Goal: Task Accomplishment & Management: Manage account settings

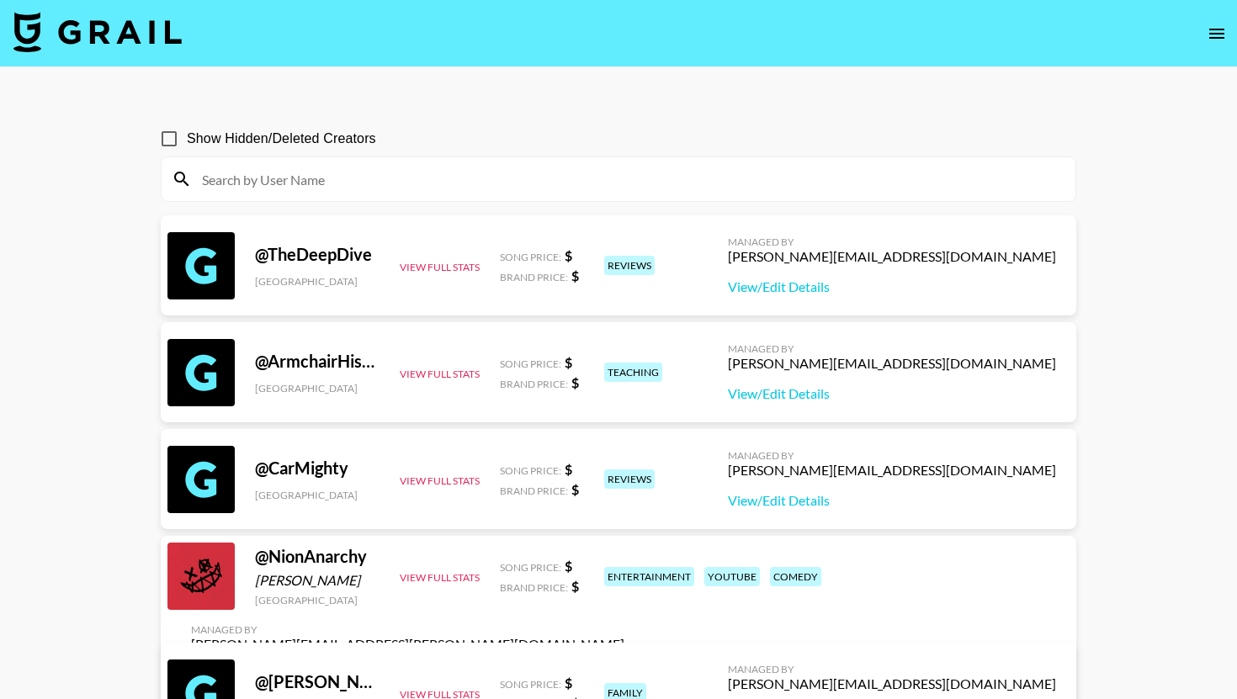
click at [117, 25] on img at bounding box center [97, 32] width 168 height 40
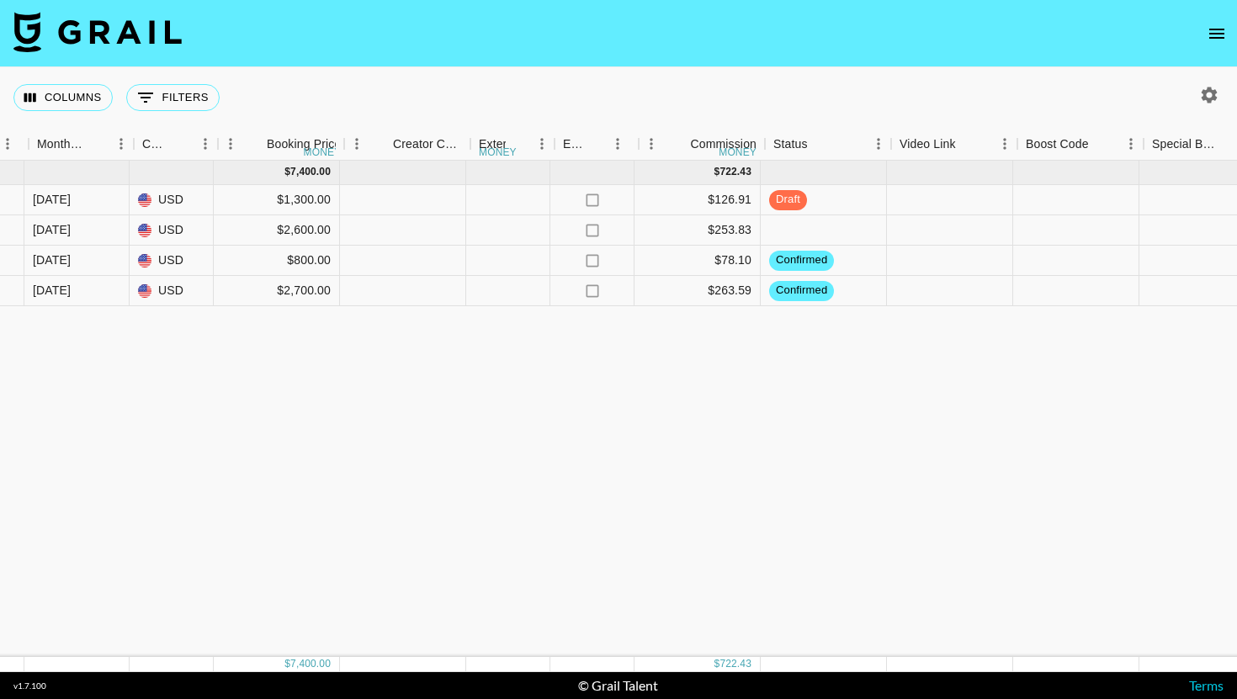
scroll to position [0, 1370]
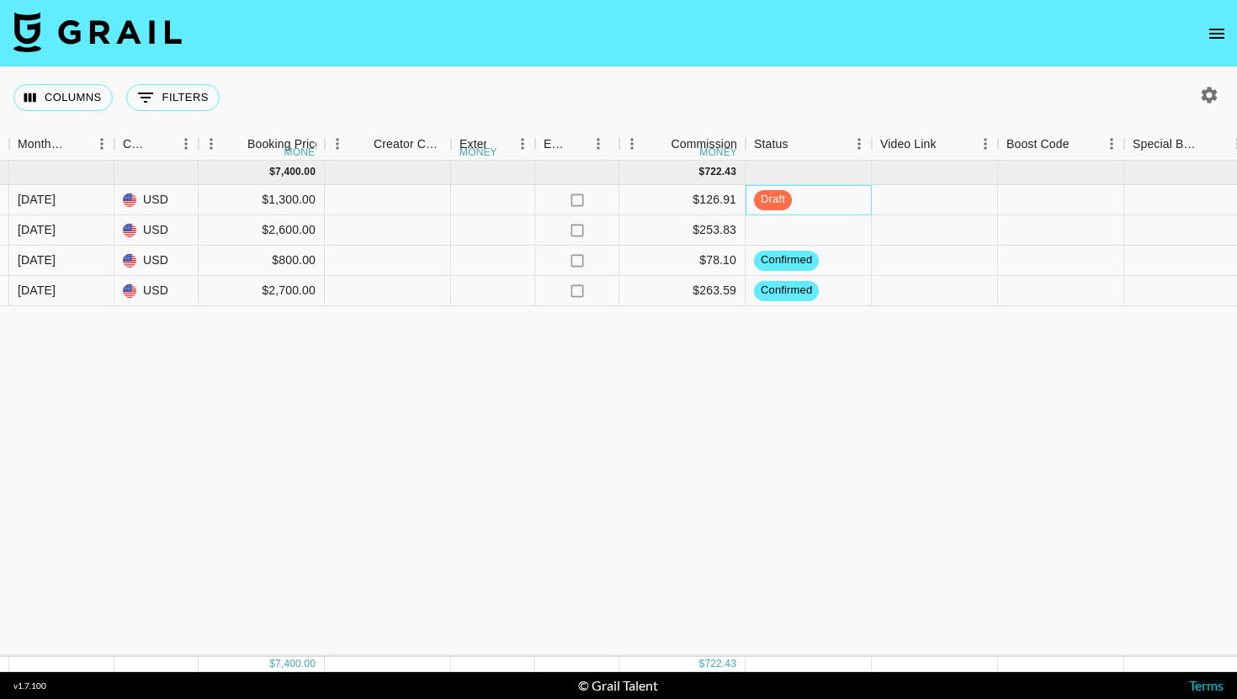
click at [790, 199] on span "draft" at bounding box center [773, 200] width 38 height 16
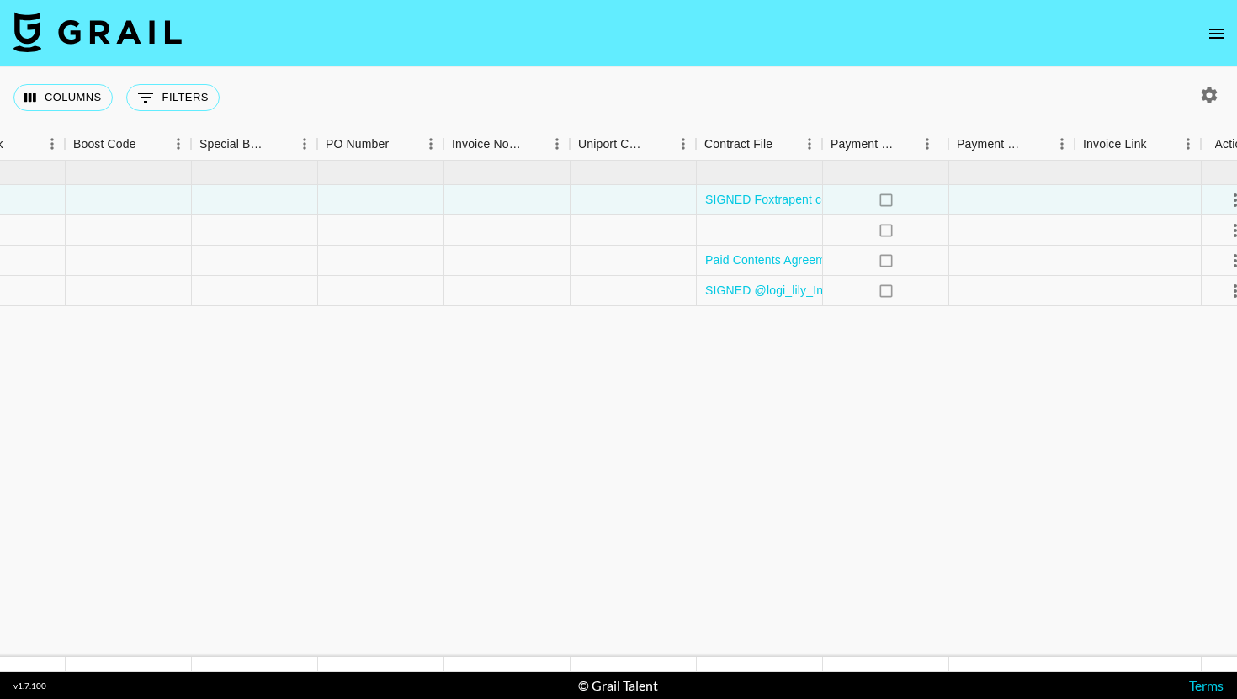
scroll to position [0, 2334]
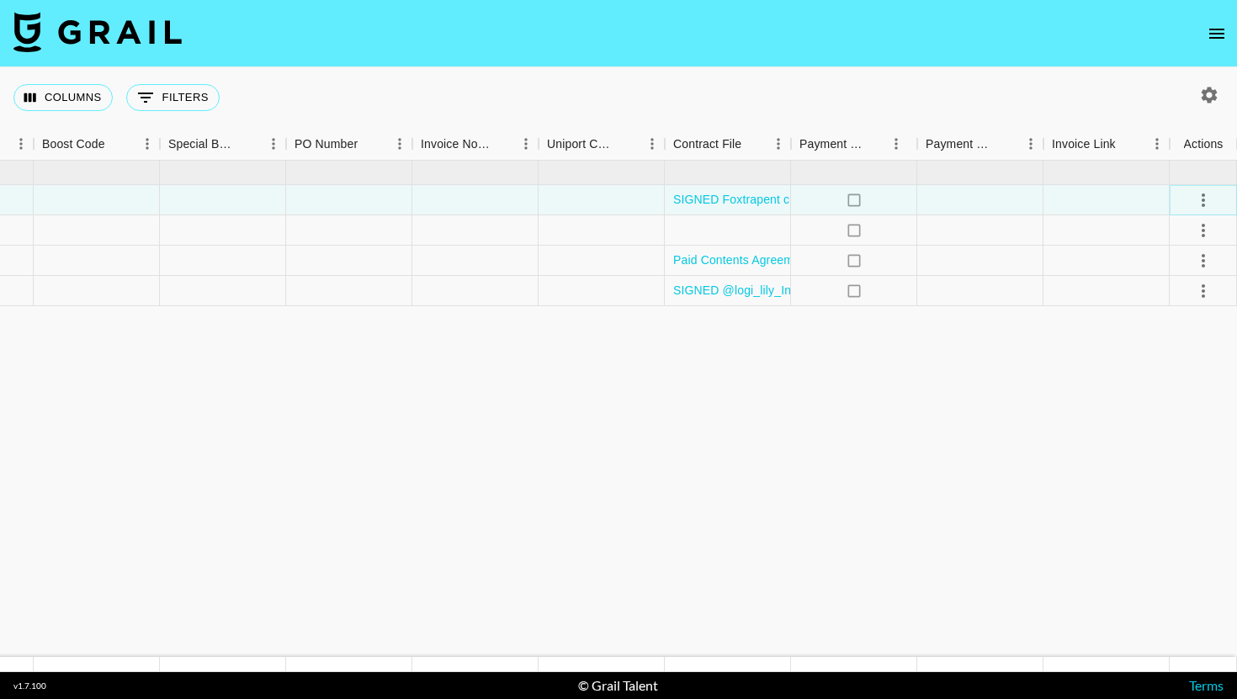
click at [1205, 199] on icon "select merge strategy" at bounding box center [1203, 200] width 20 height 20
click at [1200, 193] on icon "select merge strategy" at bounding box center [1203, 200] width 20 height 20
click at [1208, 188] on button "select merge strategy" at bounding box center [1203, 200] width 29 height 29
click at [1163, 371] on li "Approve" at bounding box center [1181, 357] width 109 height 30
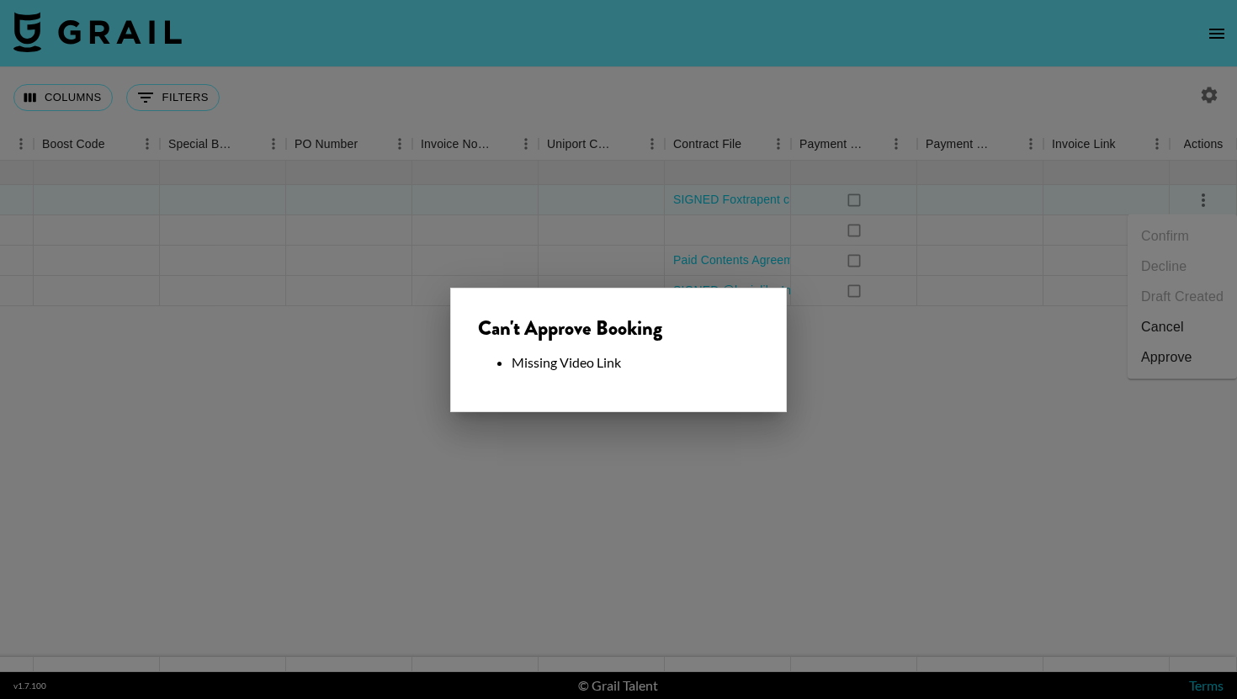
click at [775, 439] on div at bounding box center [618, 349] width 1237 height 699
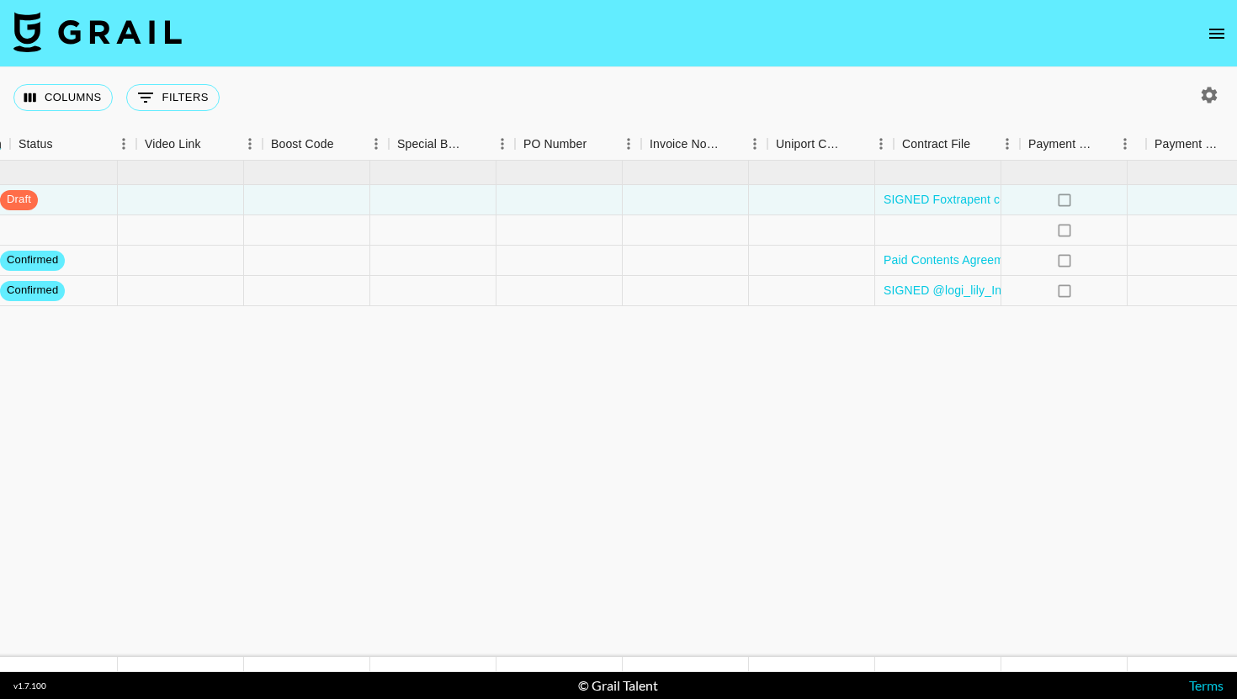
scroll to position [0, 1987]
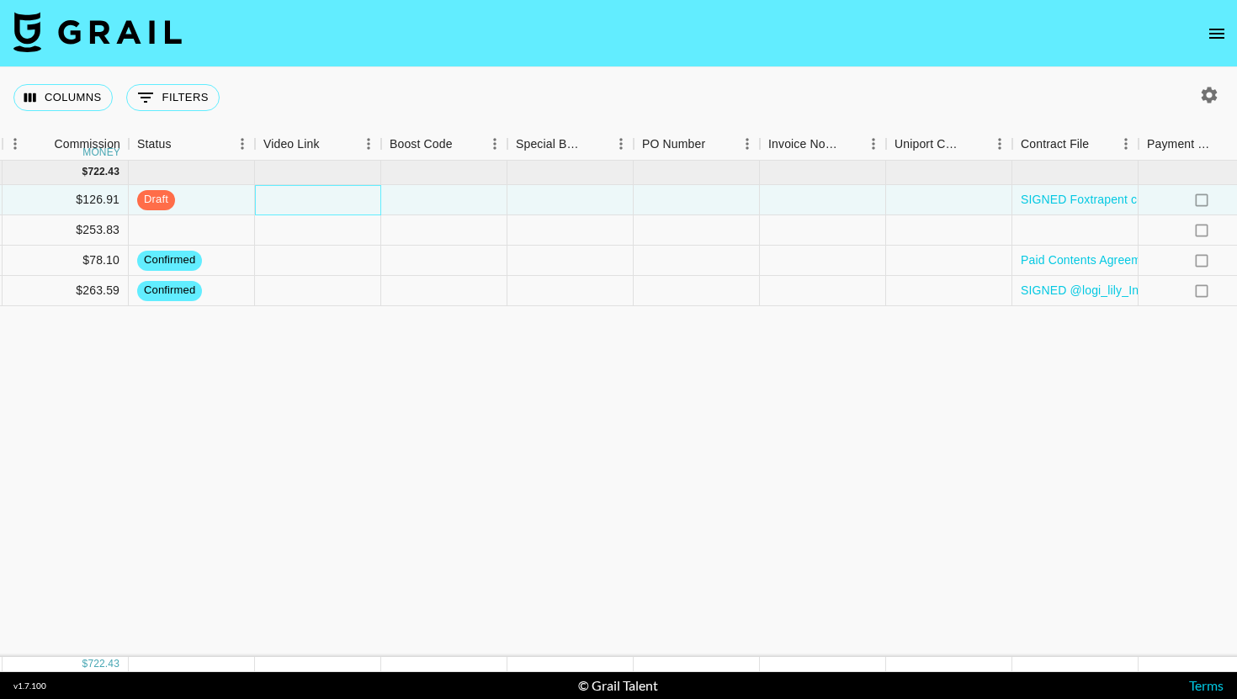
click at [338, 188] on div at bounding box center [318, 200] width 126 height 30
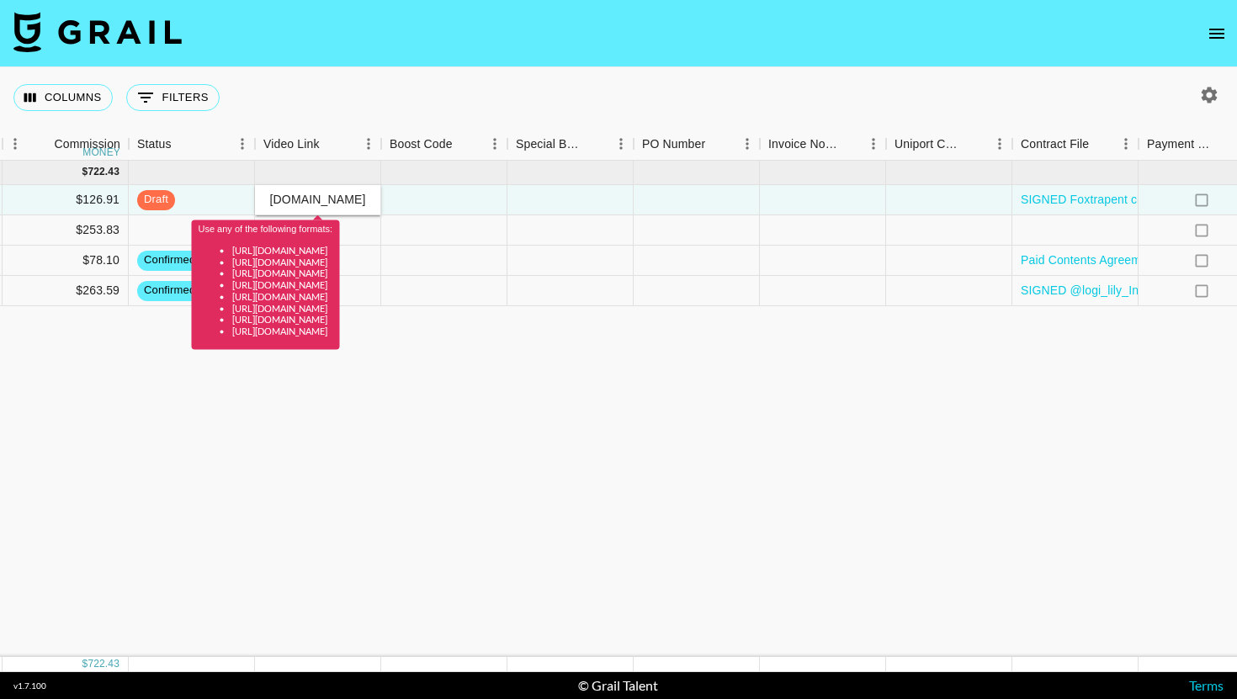
type input "[URL][DOMAIN_NAME]"
click at [371, 198] on input "[URL][DOMAIN_NAME]" at bounding box center [318, 199] width 124 height 13
click at [419, 111] on div "Columns 0 Filters + Booking" at bounding box center [618, 97] width 1237 height 61
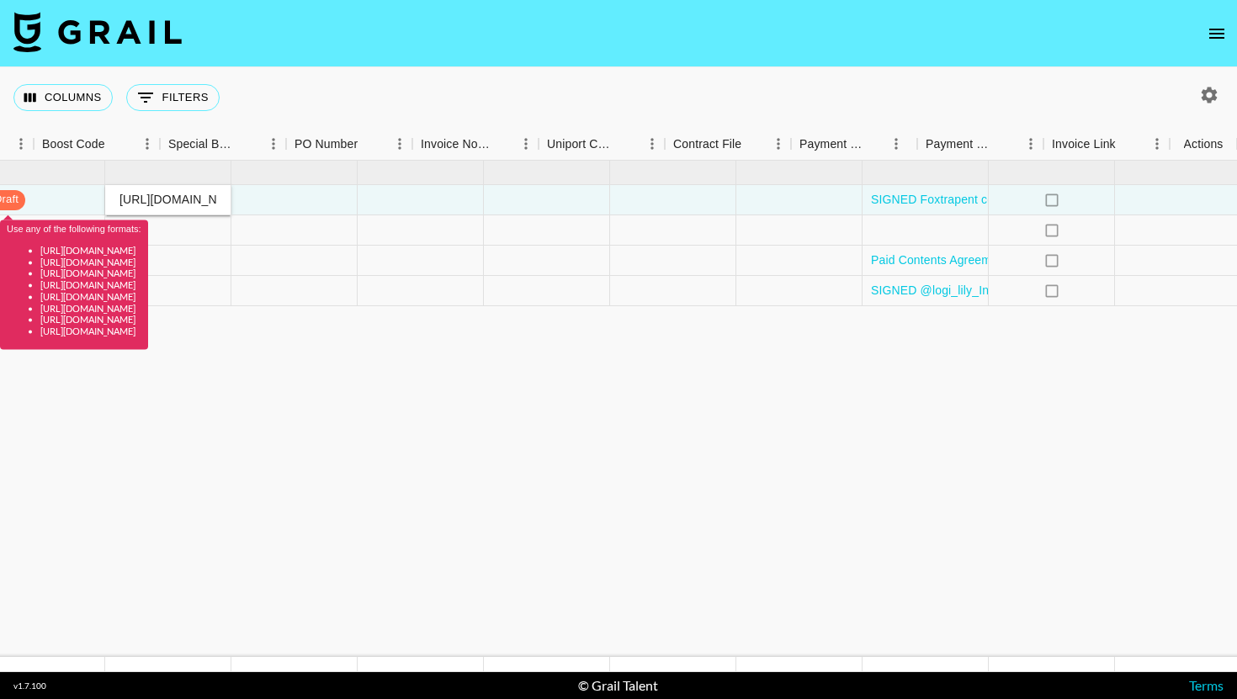
scroll to position [0, 2334]
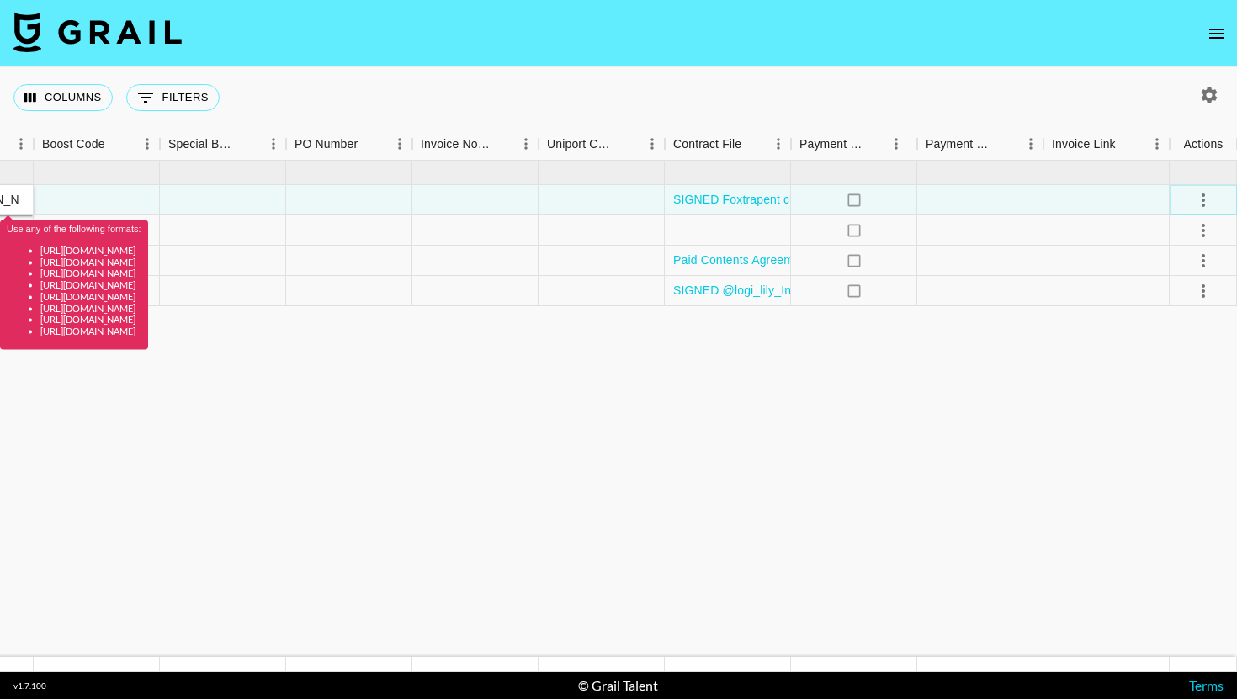
click at [1193, 192] on icon "select merge strategy" at bounding box center [1203, 200] width 20 height 20
click at [1150, 364] on div "Approve" at bounding box center [1166, 357] width 51 height 20
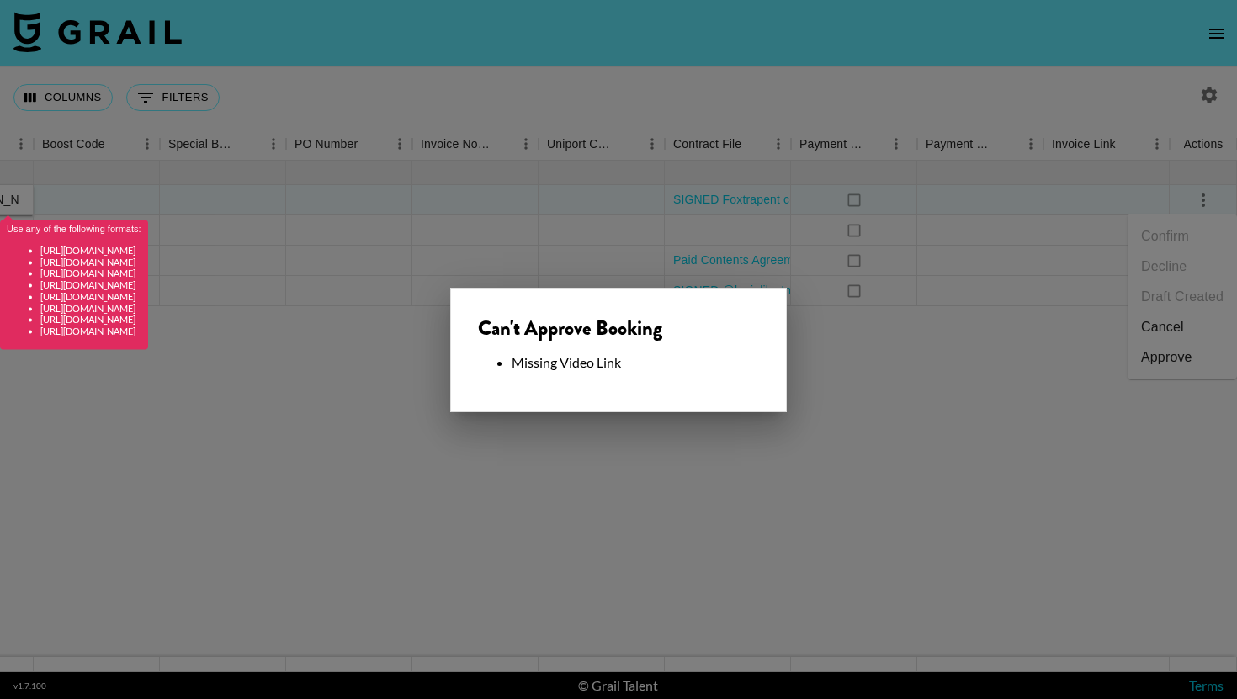
click at [711, 400] on div "Can't Approve Booking Missing Video Link" at bounding box center [618, 350] width 336 height 125
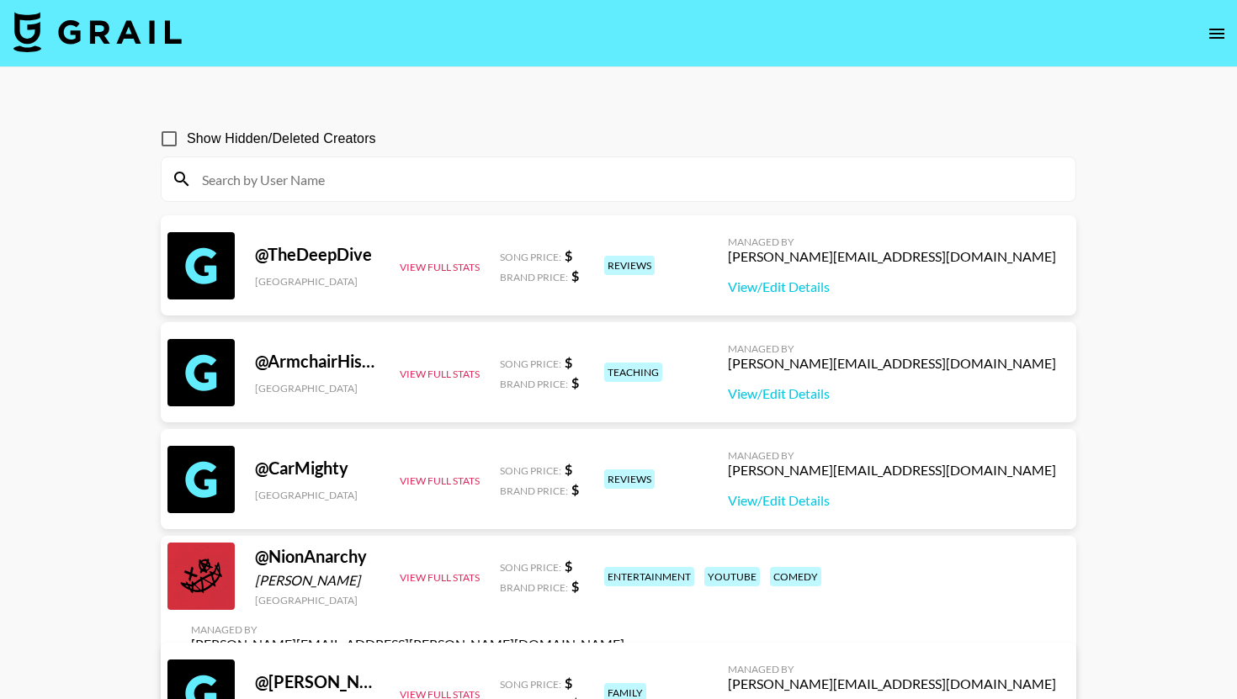
click at [411, 404] on div "@ ArmchairHistorian [GEOGRAPHIC_DATA] View Full Stats Song Price: $ Brand Price…" at bounding box center [618, 372] width 915 height 100
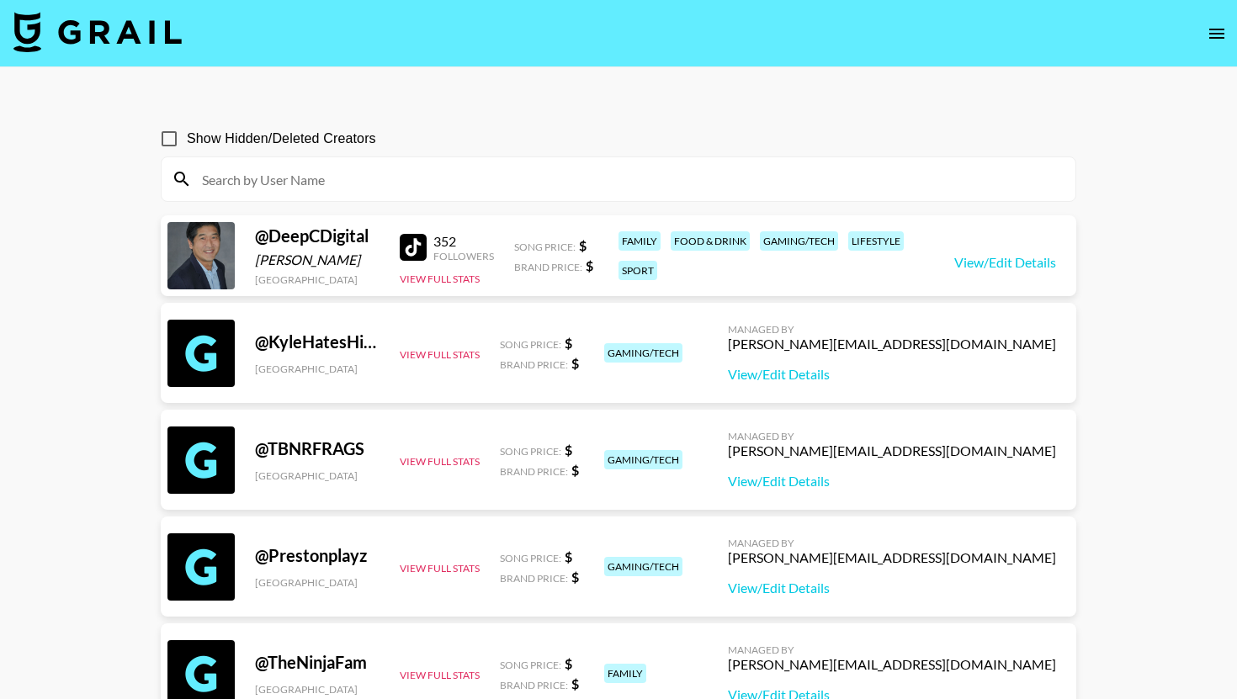
click at [87, 16] on img at bounding box center [97, 32] width 168 height 40
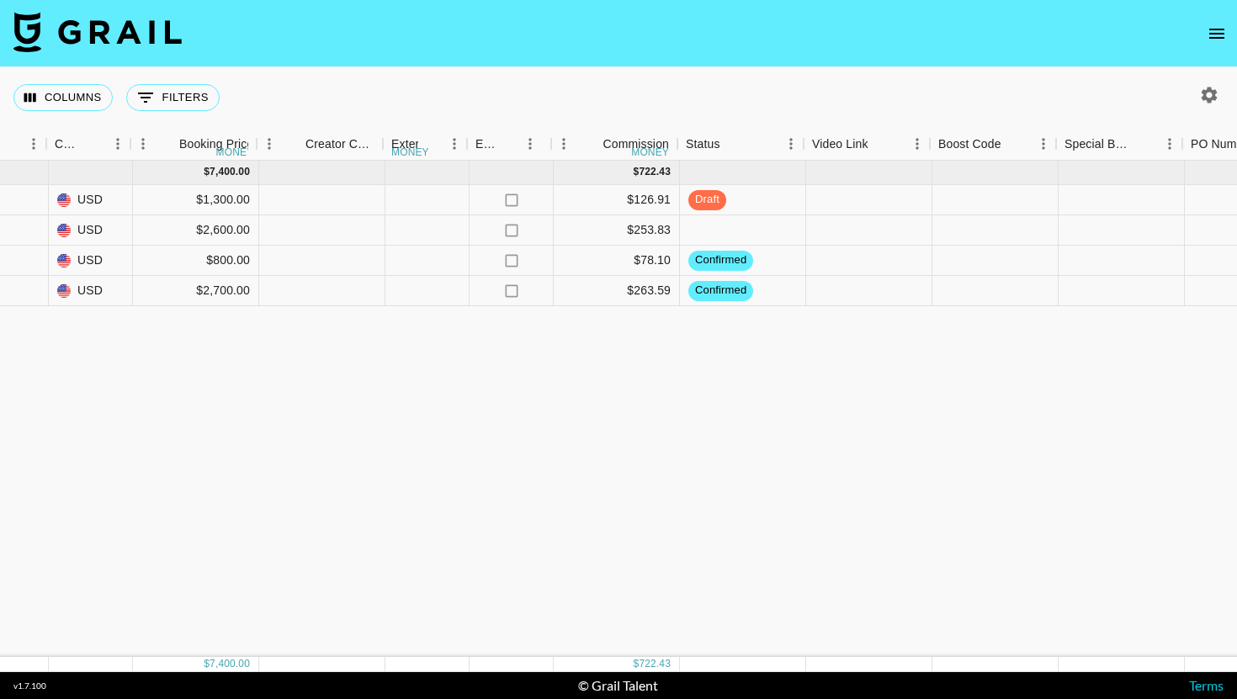
scroll to position [0, 1438]
click at [848, 193] on div at bounding box center [866, 200] width 126 height 30
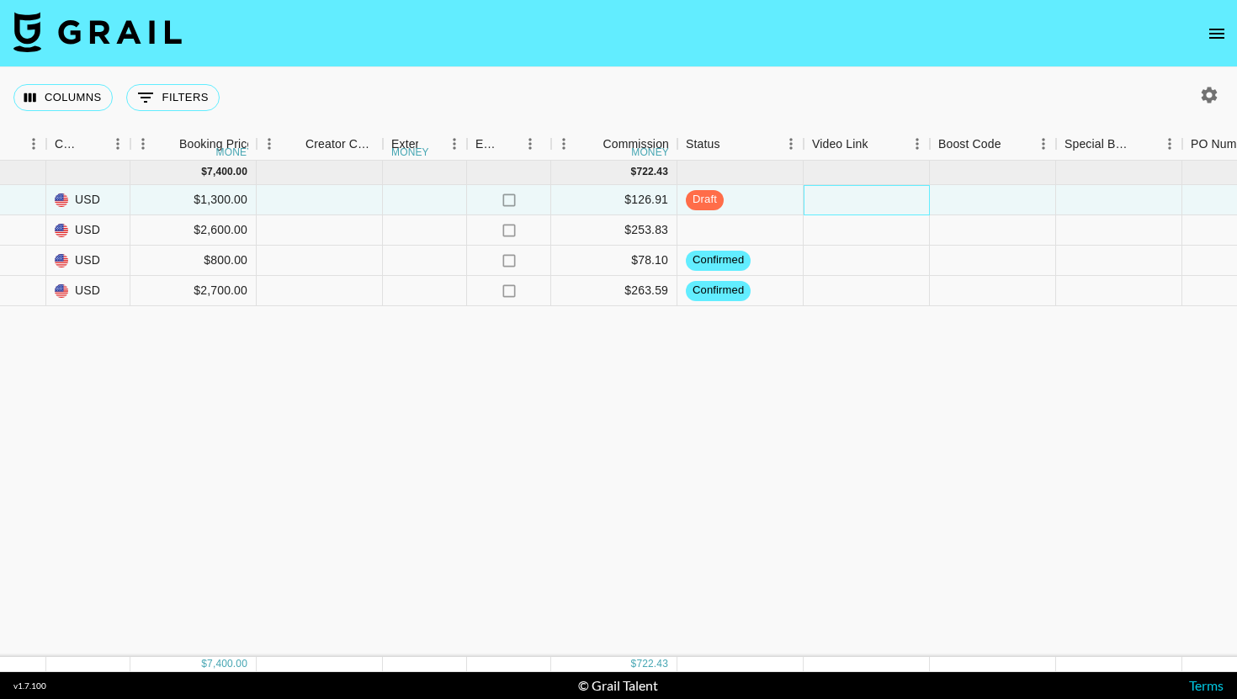
click at [848, 193] on div at bounding box center [866, 200] width 126 height 30
type input "[URL][DOMAIN_NAME]"
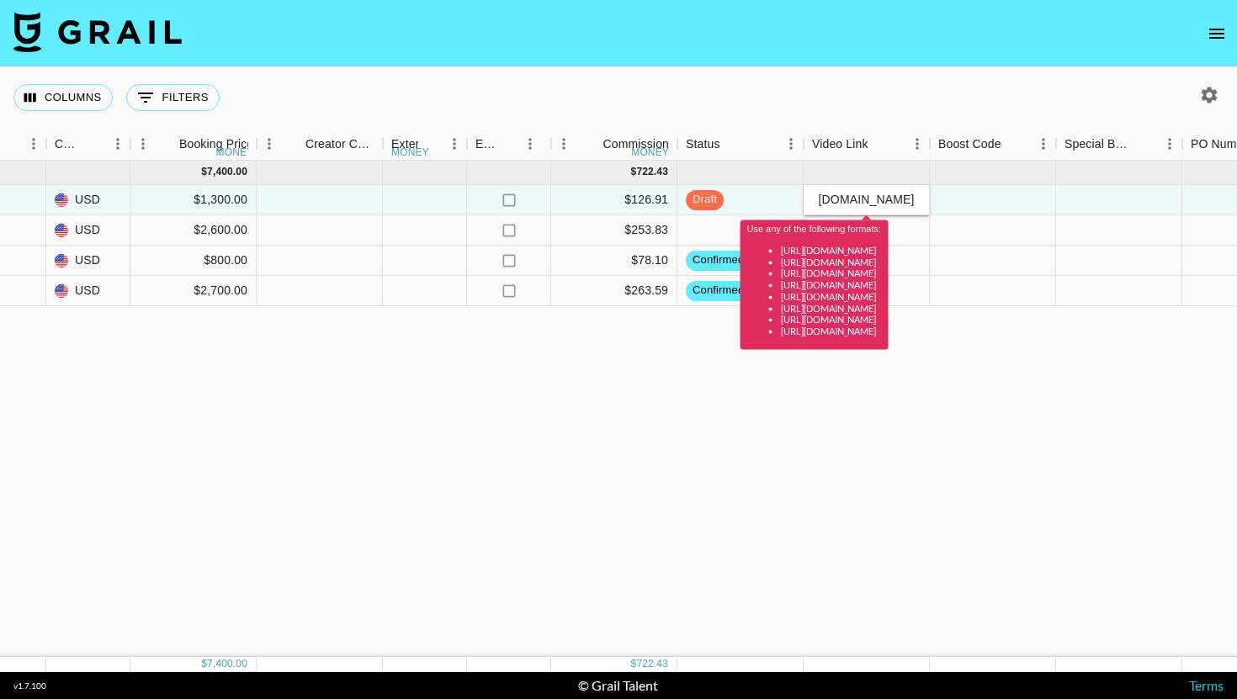
click at [852, 198] on input "[URL][DOMAIN_NAME]" at bounding box center [866, 199] width 124 height 13
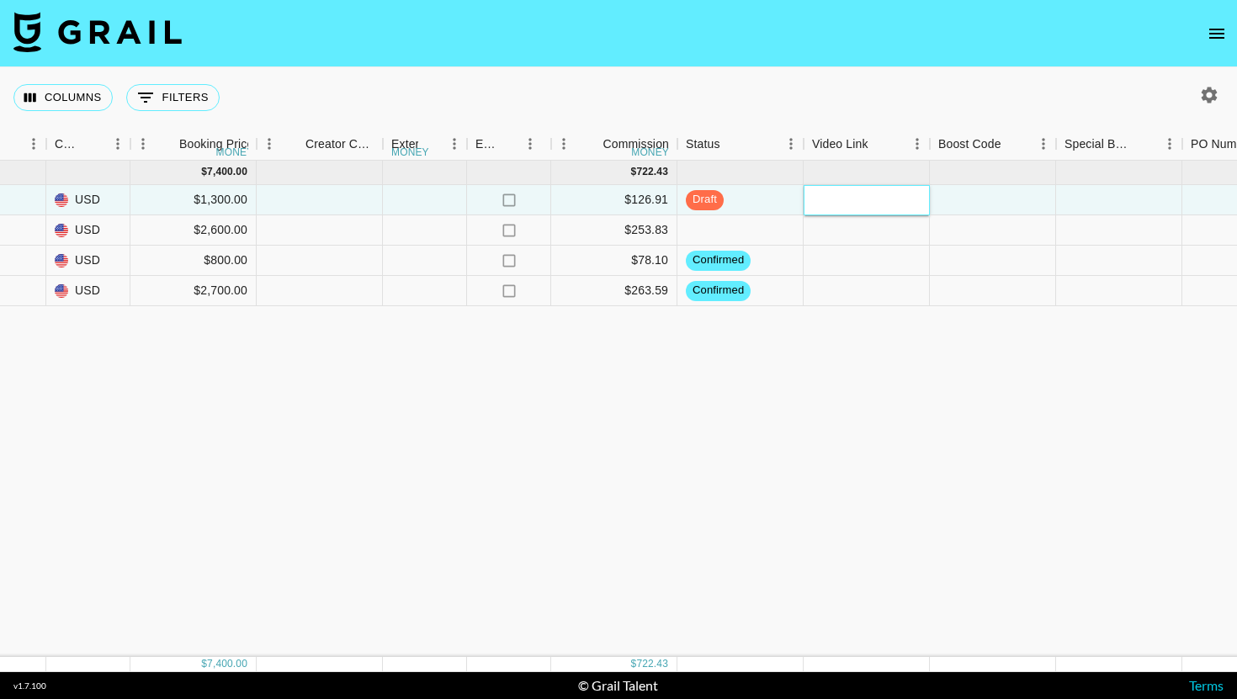
paste input "[URL][DOMAIN_NAME]"
type input "[URL][DOMAIN_NAME]"
click at [963, 427] on div "[DATE] ( 4 ) $ 7,400.00 $ 722.43 0tEJNGE29JOCScQ5o86v recNsaUyf2NK2U7sN logi_li…" at bounding box center [347, 409] width 3571 height 496
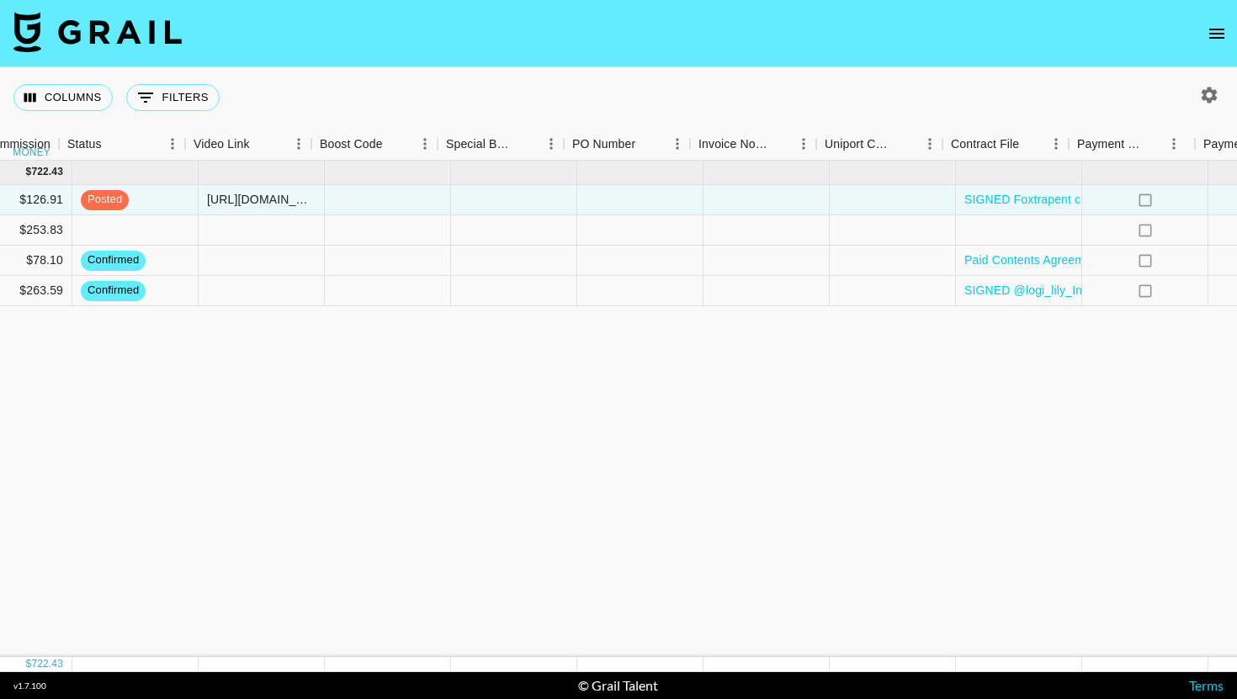
scroll to position [0, 2334]
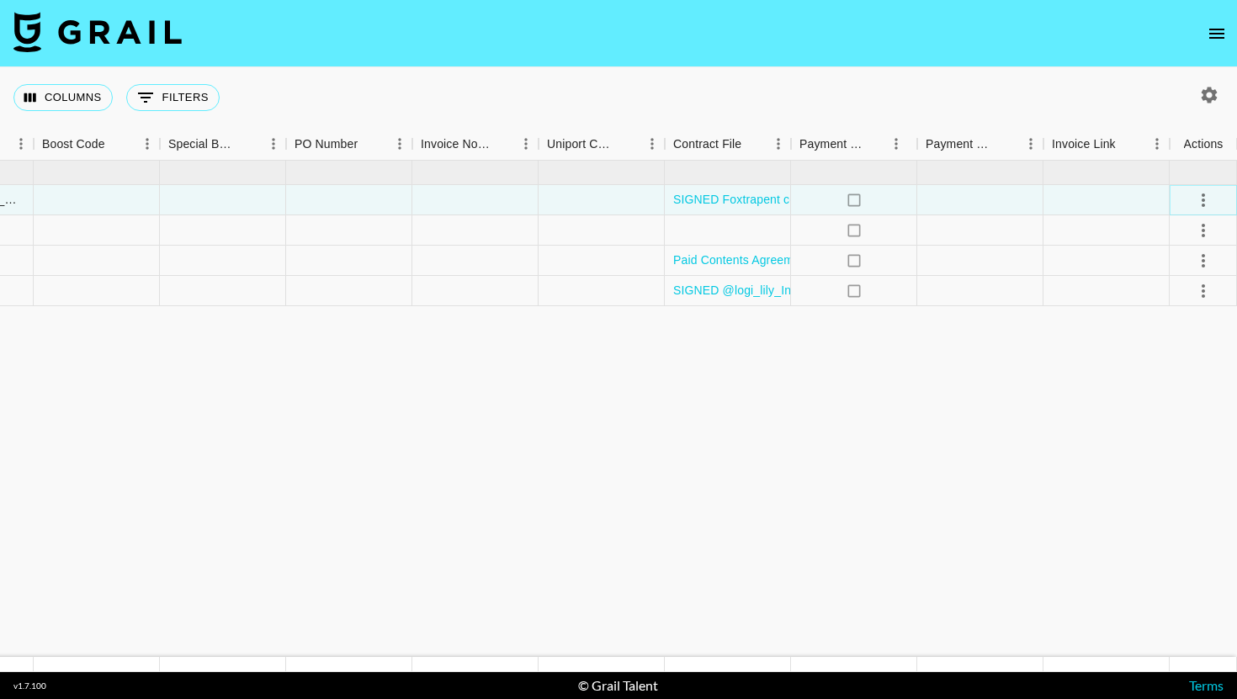
click at [1212, 205] on icon "select merge strategy" at bounding box center [1203, 200] width 20 height 20
click at [1168, 356] on div "Approve" at bounding box center [1166, 357] width 51 height 20
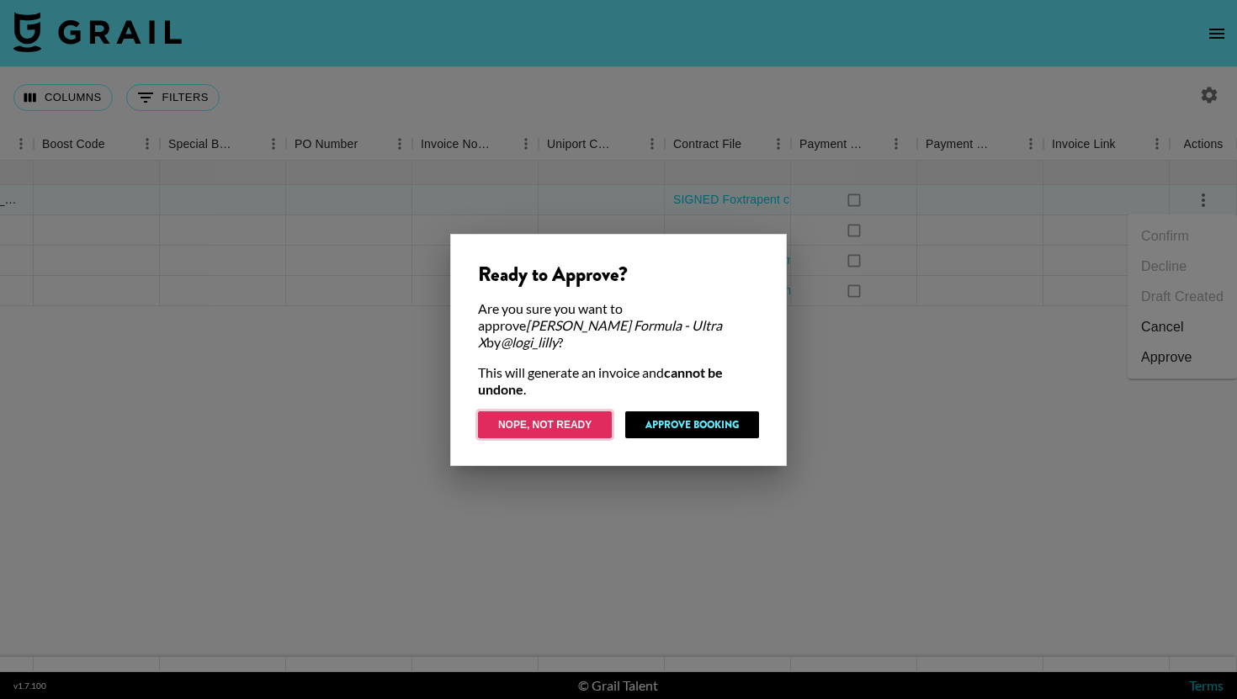
click at [571, 429] on button "Nope, Not Ready" at bounding box center [545, 424] width 134 height 27
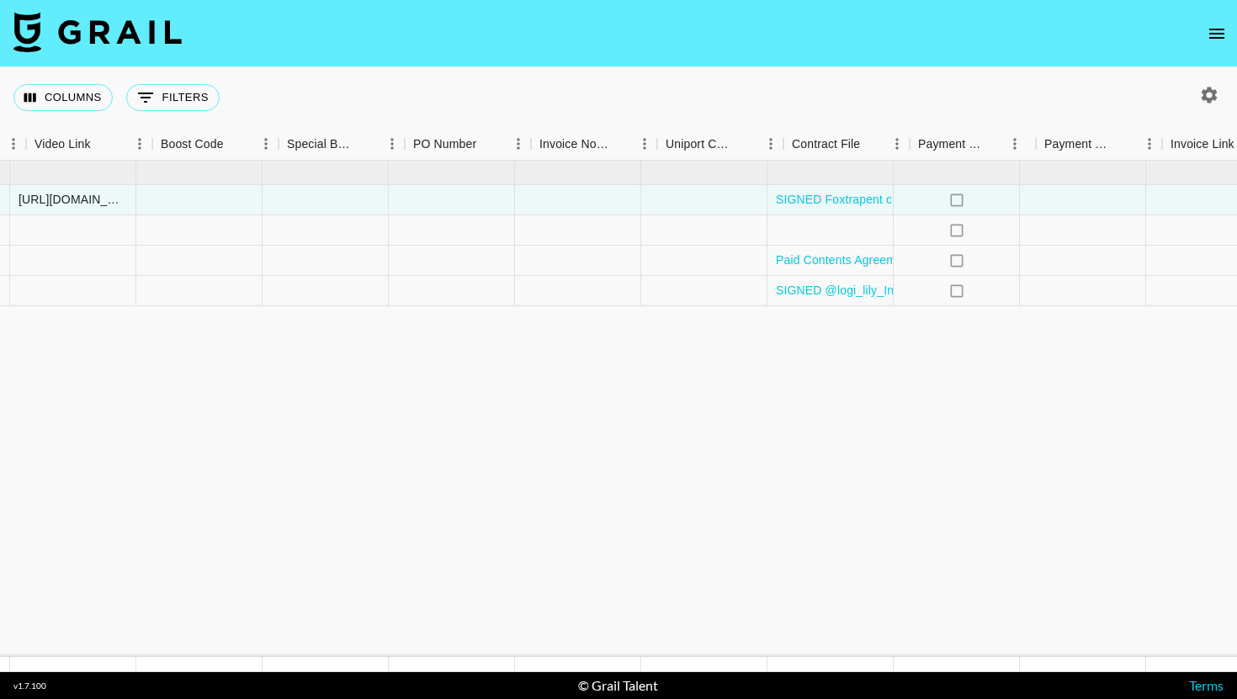
scroll to position [0, 2211]
click at [874, 199] on link "SIGNED Foxtrapent contract_Esther Formula_logi_lilly_[DATE].docx.pdf" at bounding box center [989, 199] width 384 height 17
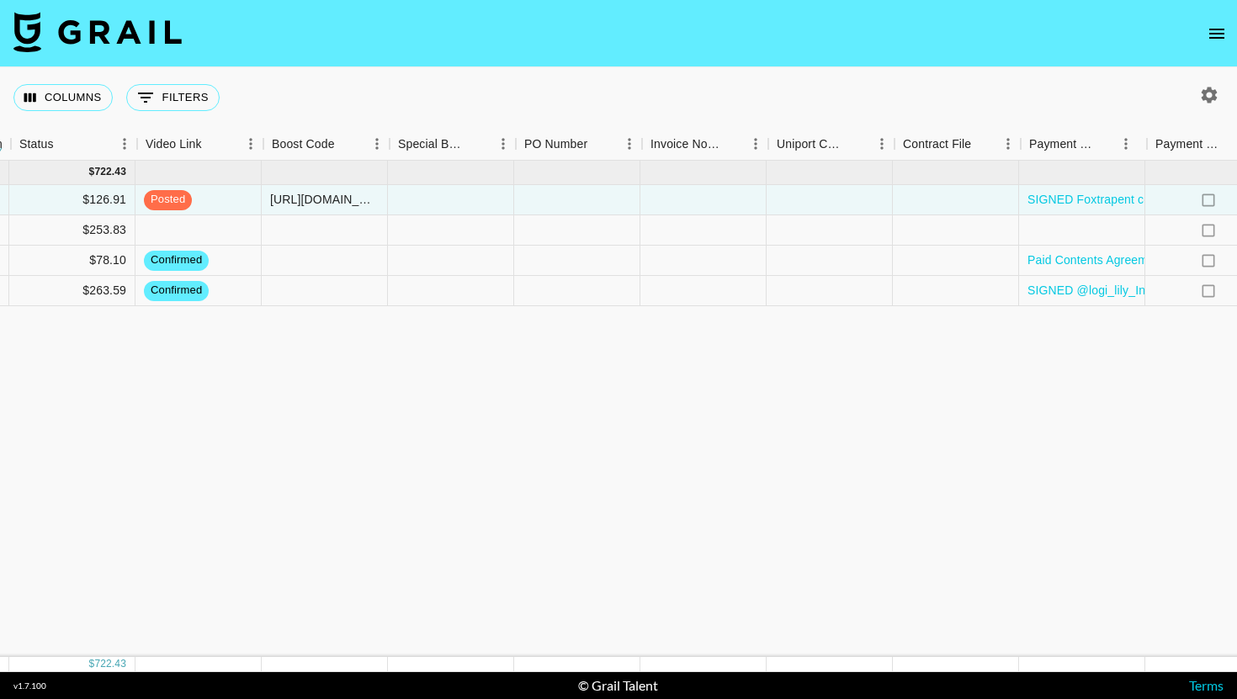
scroll to position [0, 2156]
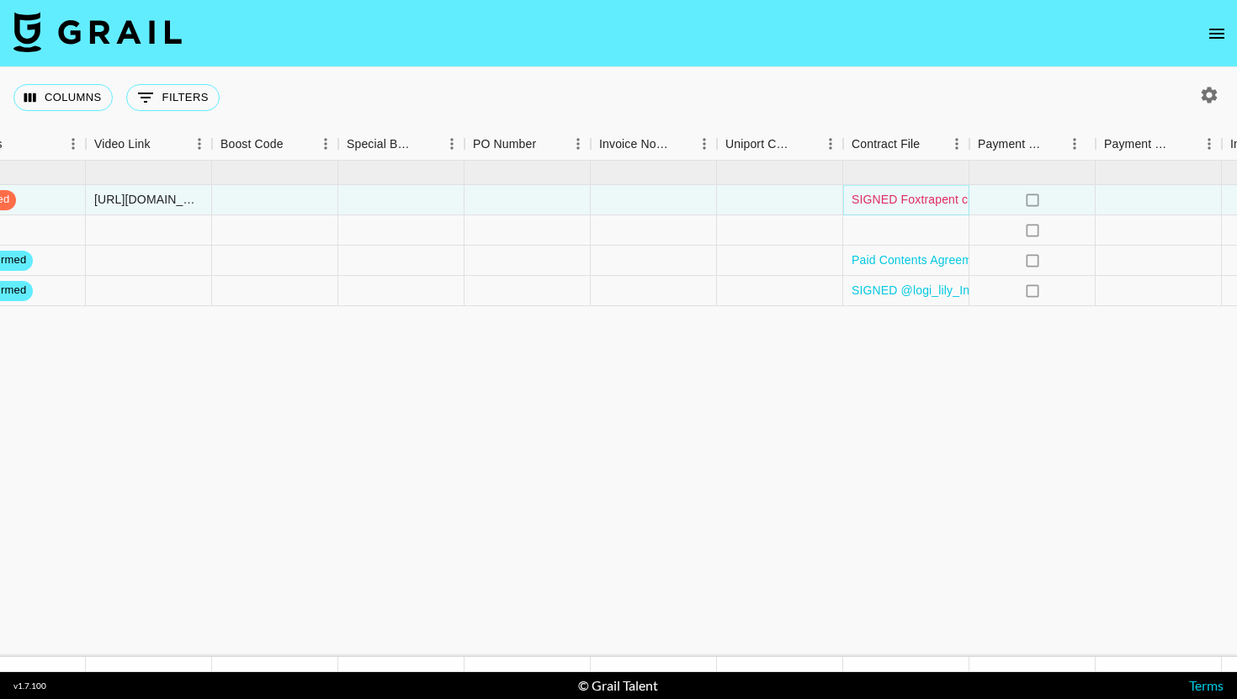
click at [878, 198] on link "SIGNED Foxtrapent contract_Esther Formula_logi_lilly_[DATE].docx.pdf" at bounding box center [1043, 199] width 384 height 17
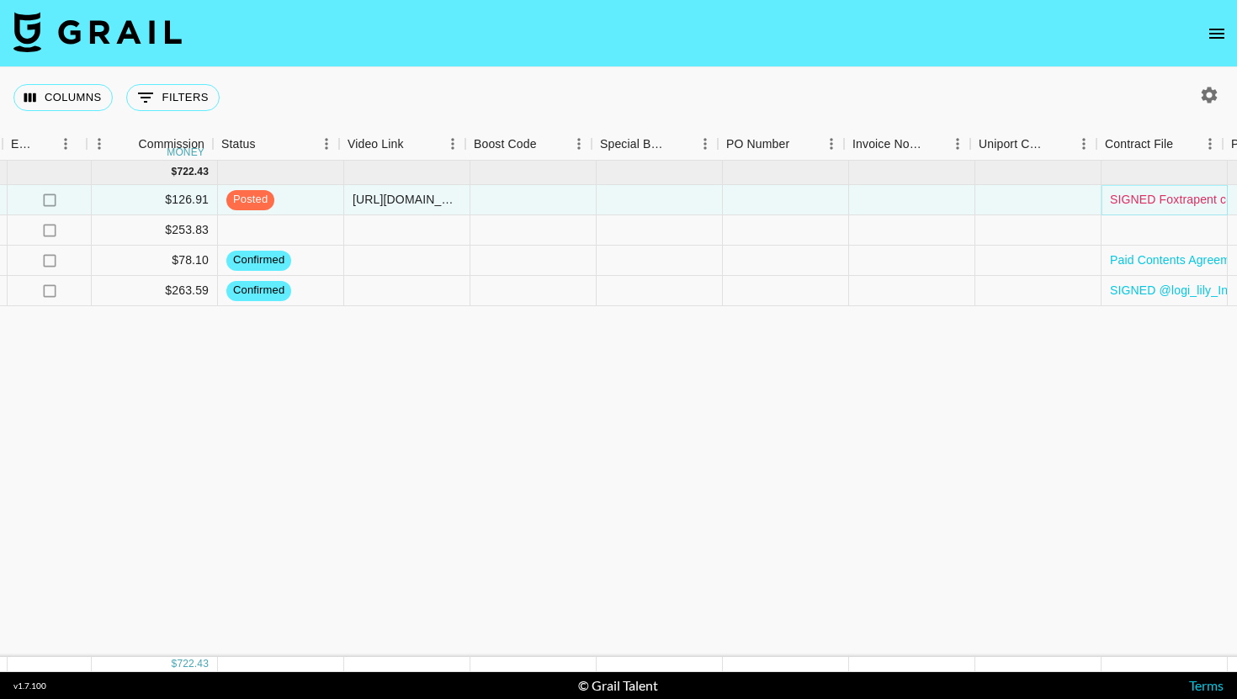
scroll to position [0, 1903]
click at [690, 208] on div at bounding box center [654, 200] width 126 height 30
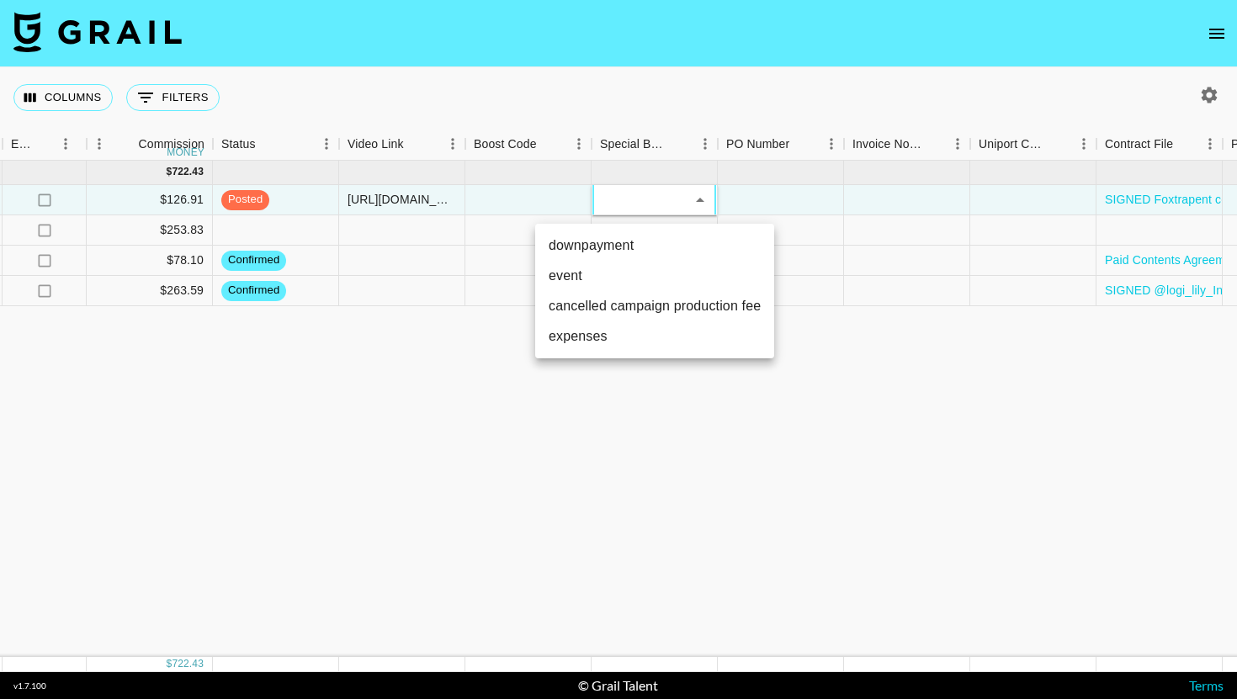
click at [706, 189] on div at bounding box center [618, 349] width 1237 height 699
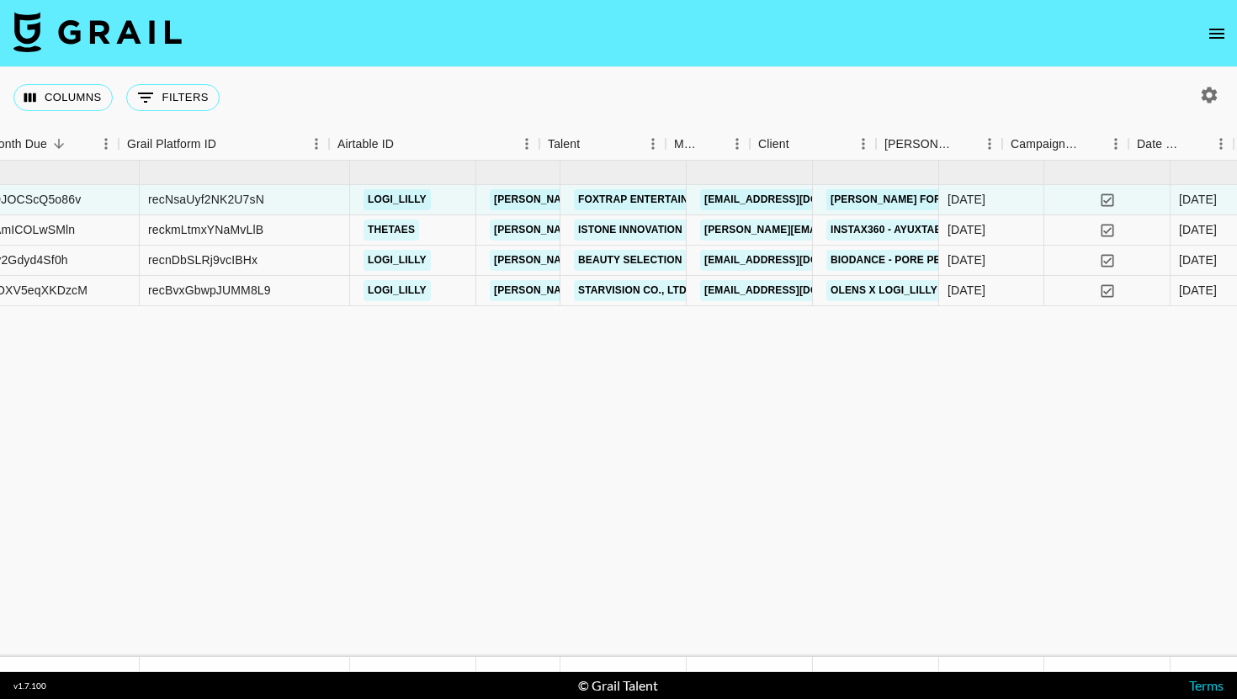
scroll to position [0, 0]
